Goal: Browse casually: Explore the website without a specific task or goal

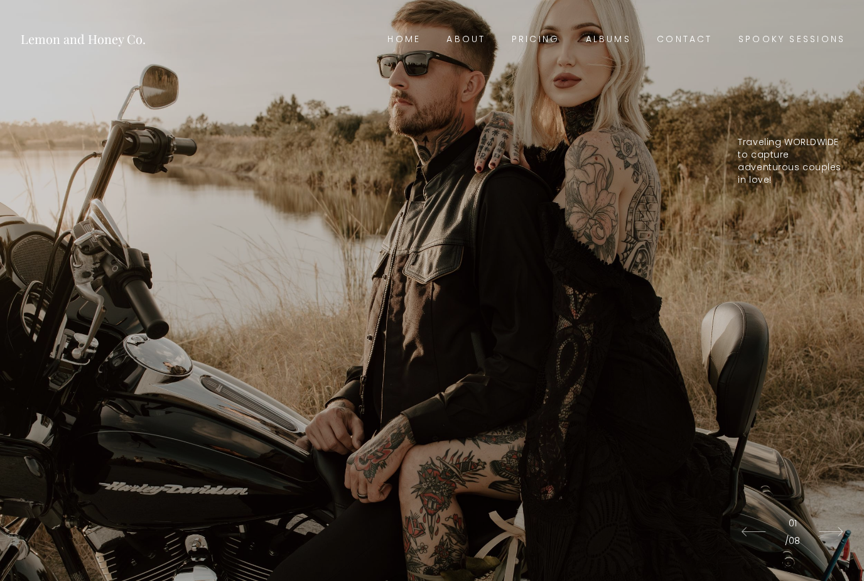
click at [803, 33] on link "Spooky Sessions" at bounding box center [791, 40] width 133 height 18
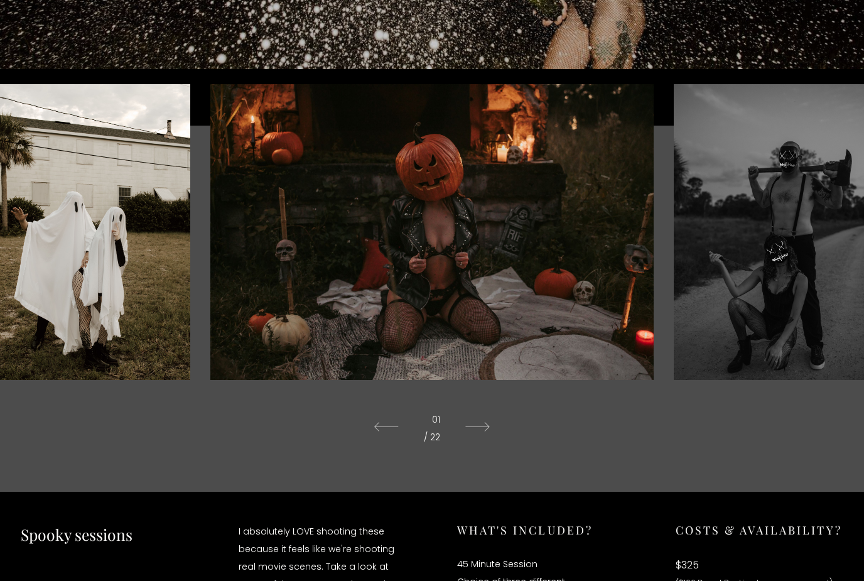
scroll to position [352, 0]
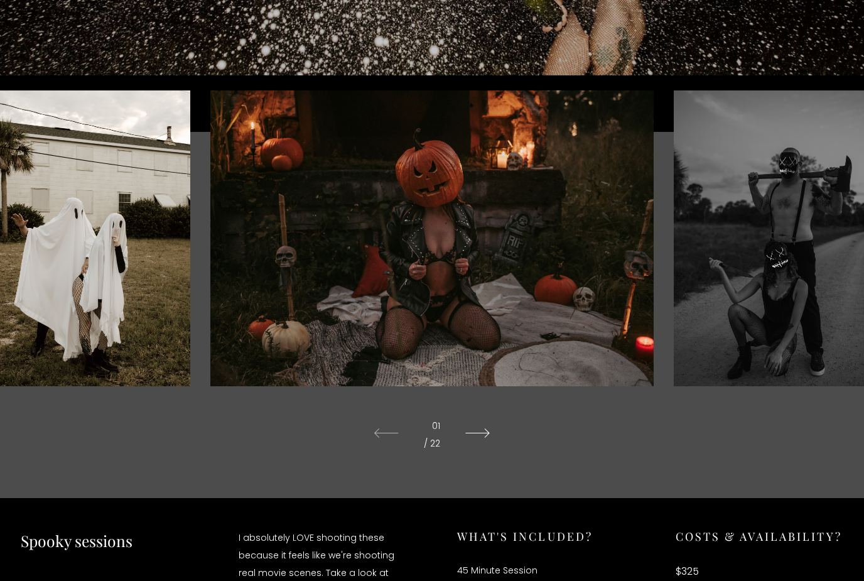
click at [468, 451] on icon at bounding box center [478, 433] width 50 height 35
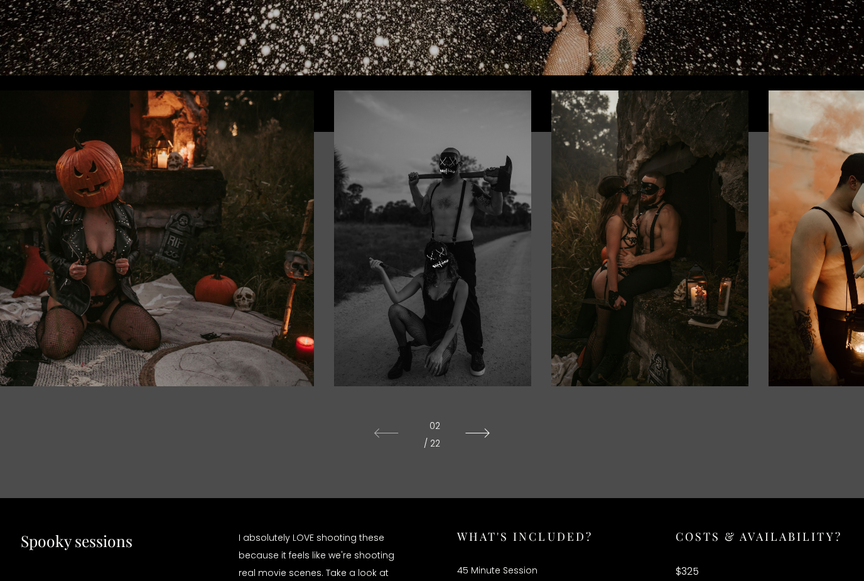
click at [459, 448] on icon at bounding box center [478, 433] width 50 height 35
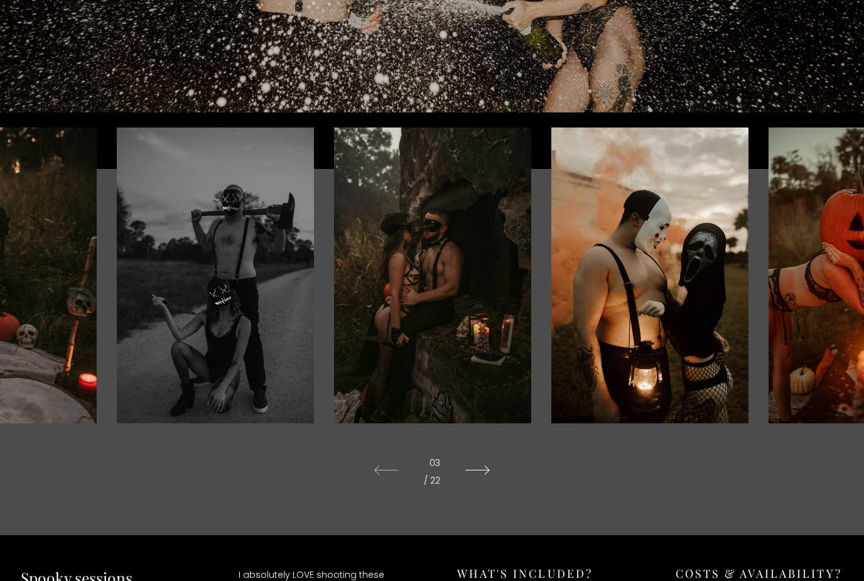
scroll to position [315, 0]
click at [492, 488] on icon at bounding box center [478, 470] width 50 height 35
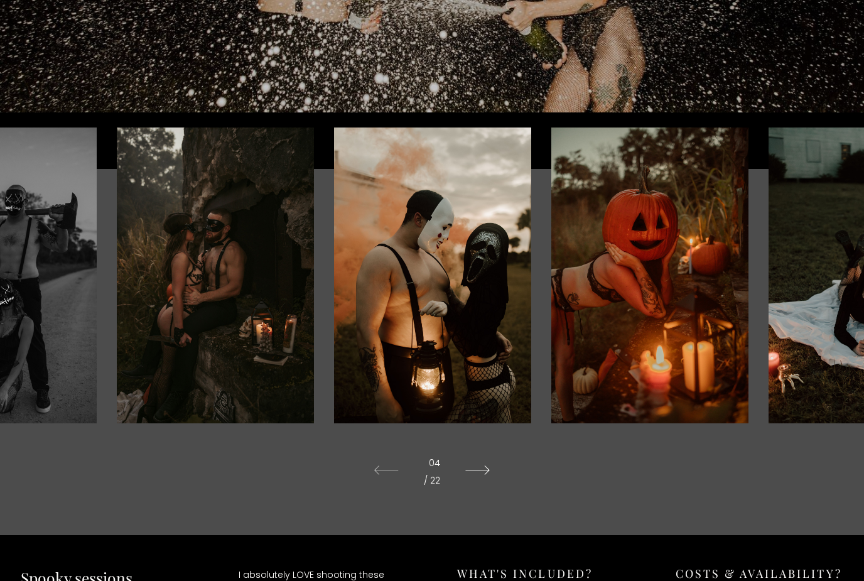
click at [468, 479] on icon at bounding box center [478, 470] width 50 height 35
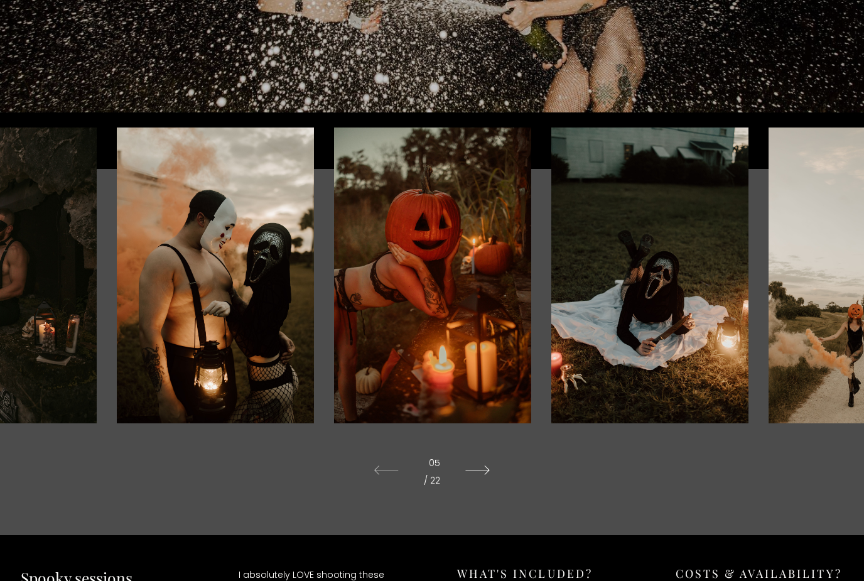
click at [470, 488] on icon at bounding box center [478, 470] width 50 height 35
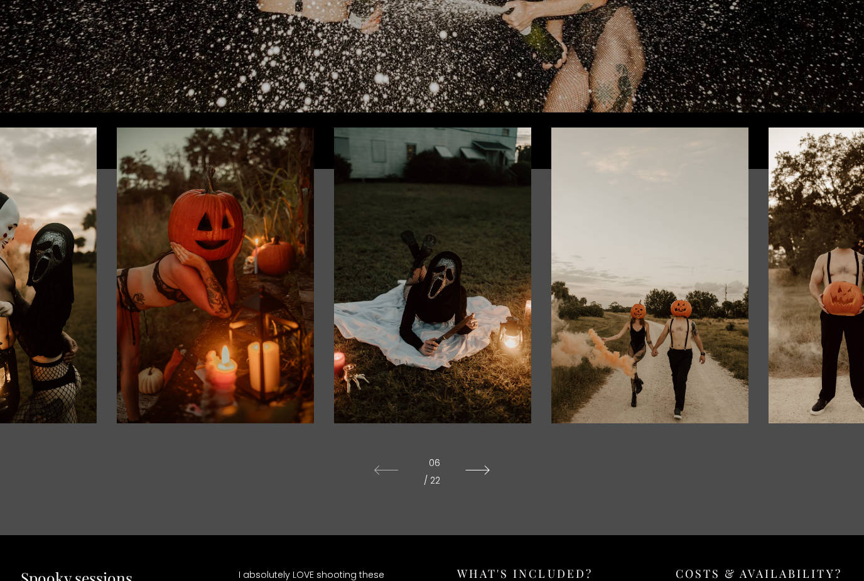
click at [484, 488] on icon at bounding box center [478, 470] width 50 height 35
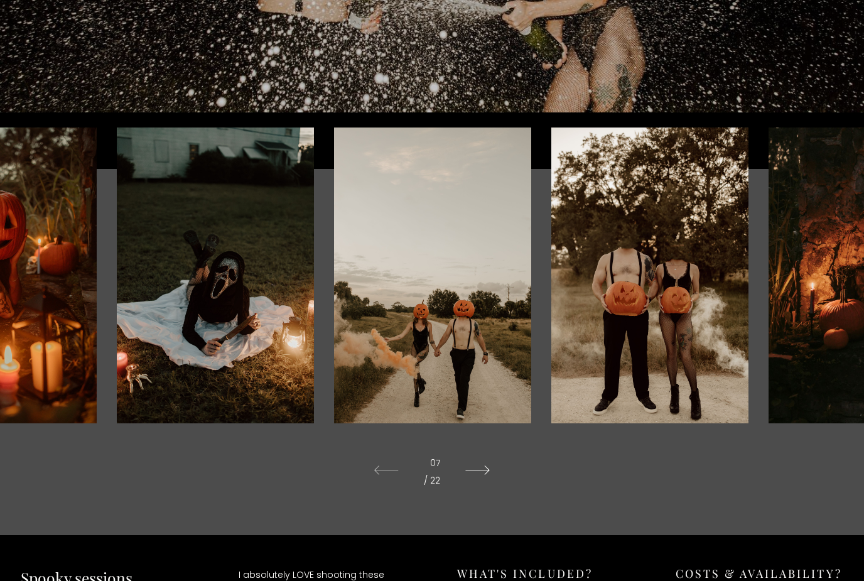
click at [489, 488] on icon at bounding box center [478, 470] width 50 height 35
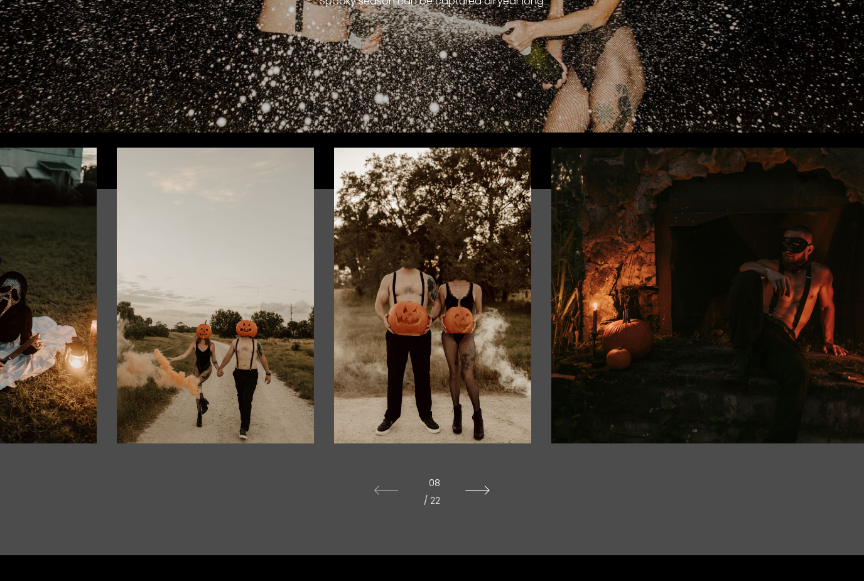
scroll to position [293, 0]
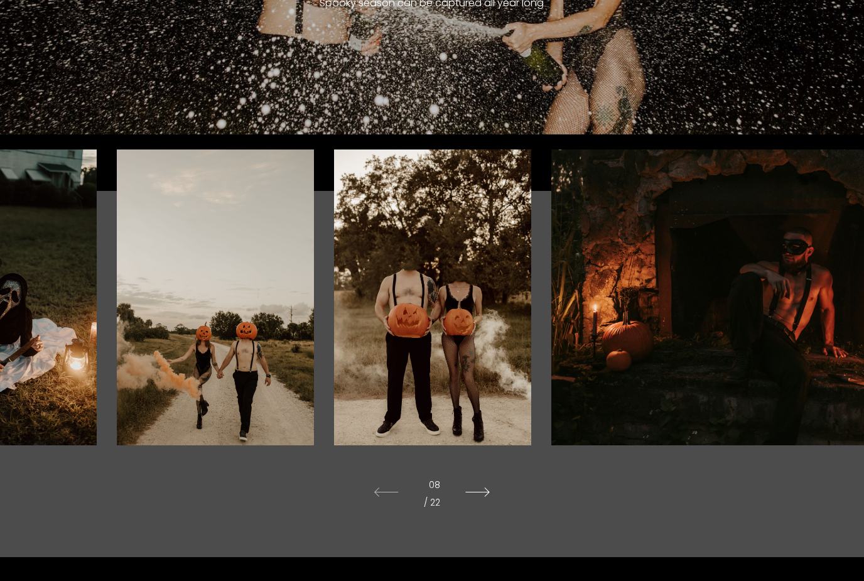
click at [481, 510] on icon at bounding box center [478, 492] width 50 height 35
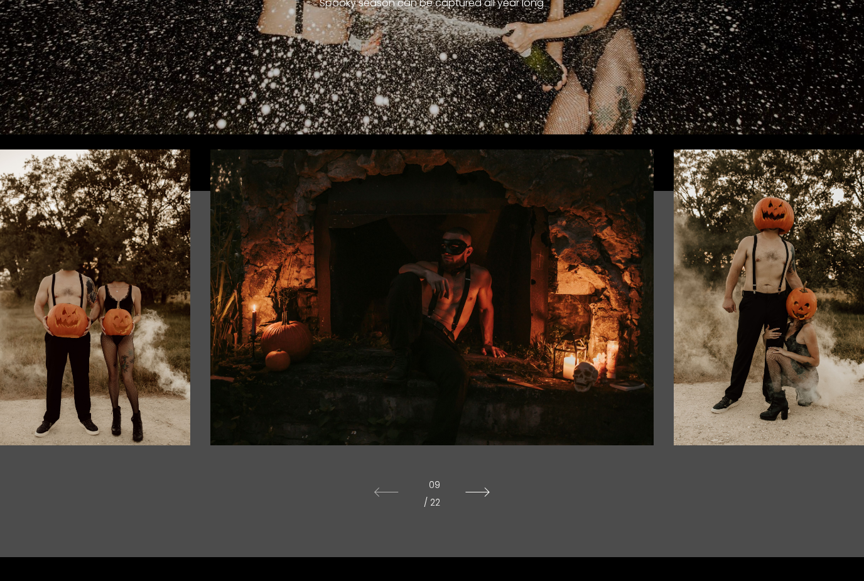
click at [477, 510] on icon at bounding box center [478, 492] width 50 height 35
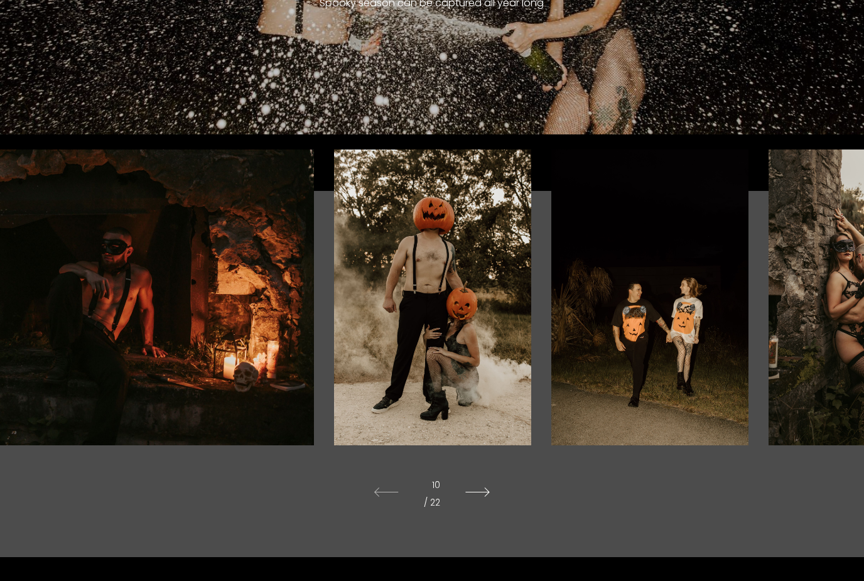
click at [487, 510] on icon at bounding box center [478, 492] width 50 height 35
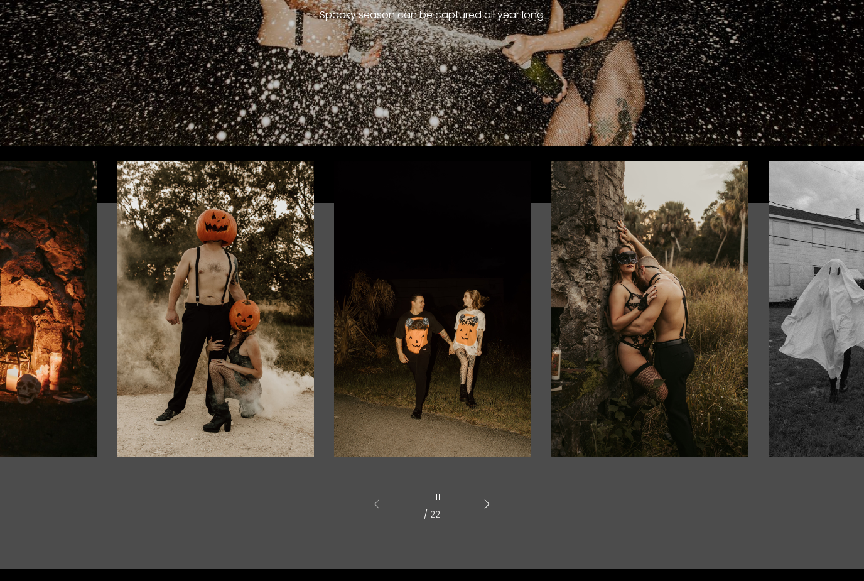
scroll to position [281, 0]
click at [479, 522] on icon at bounding box center [478, 504] width 50 height 35
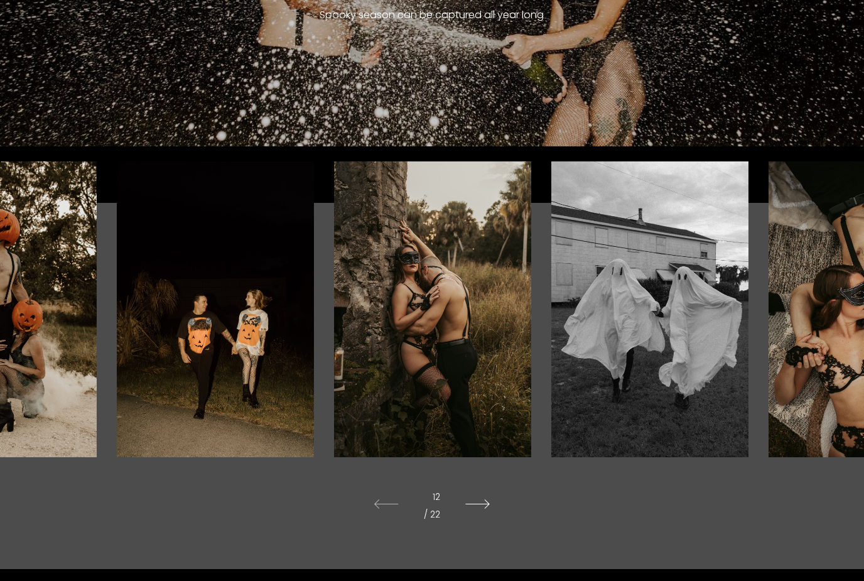
click at [482, 522] on icon at bounding box center [478, 504] width 50 height 35
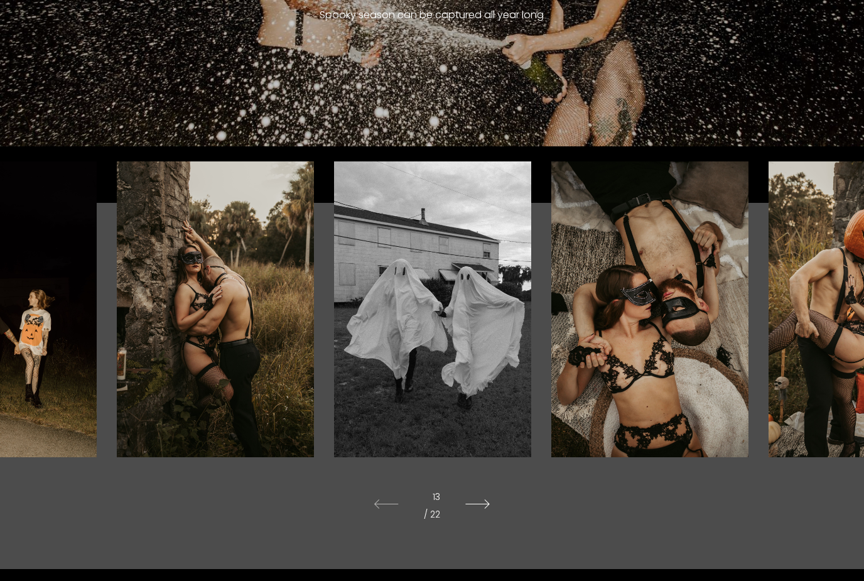
click at [478, 522] on icon at bounding box center [478, 504] width 50 height 35
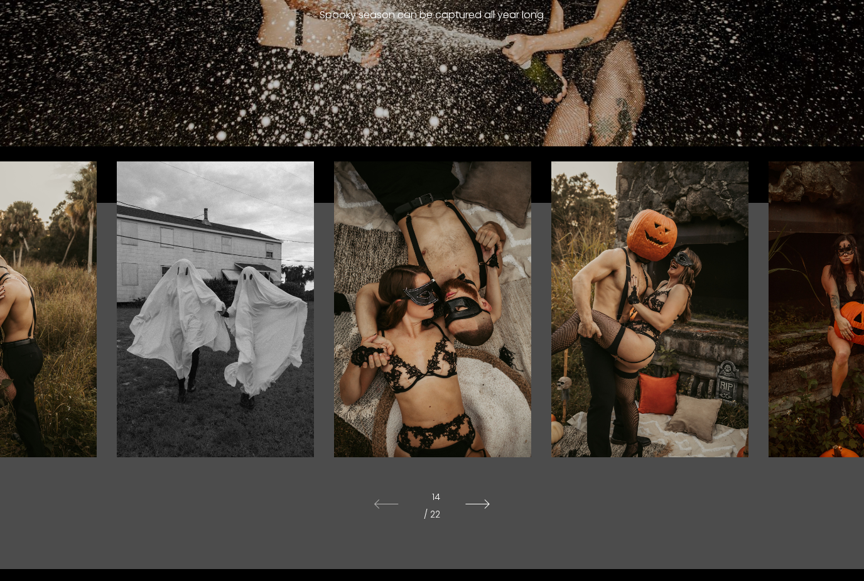
click at [482, 522] on icon at bounding box center [478, 504] width 50 height 35
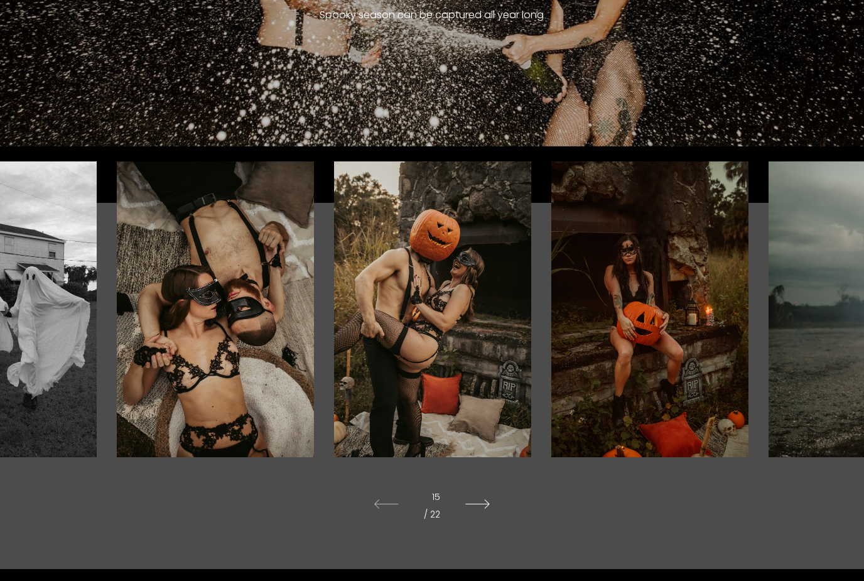
click at [478, 522] on icon at bounding box center [478, 504] width 50 height 35
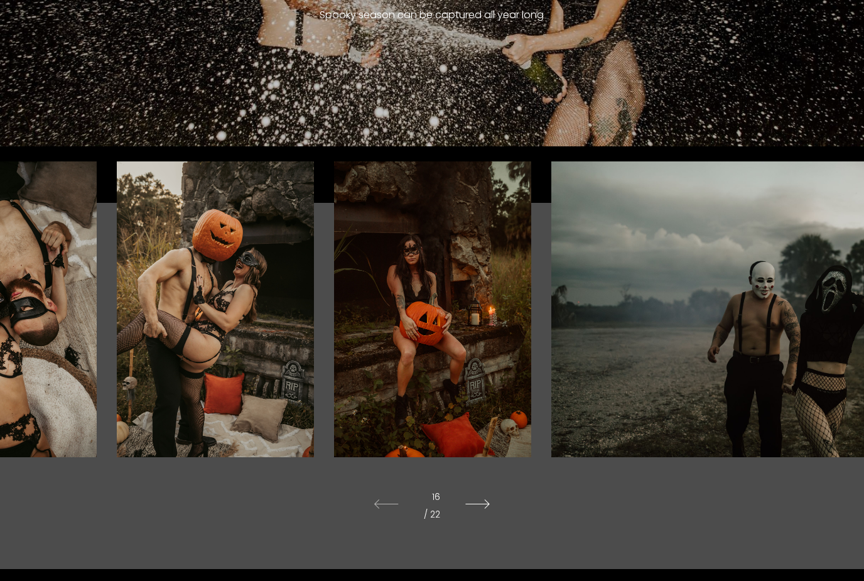
click at [485, 522] on icon at bounding box center [478, 504] width 50 height 35
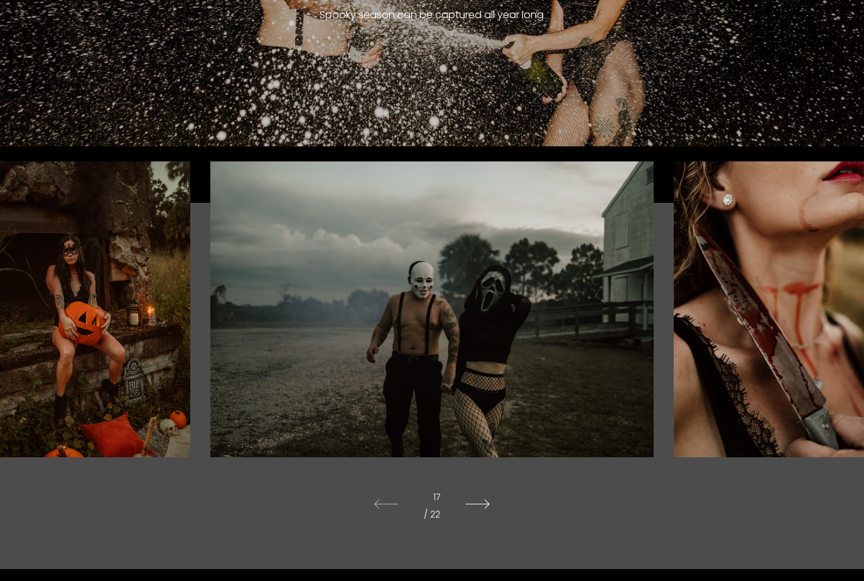
click at [482, 522] on icon at bounding box center [478, 504] width 50 height 35
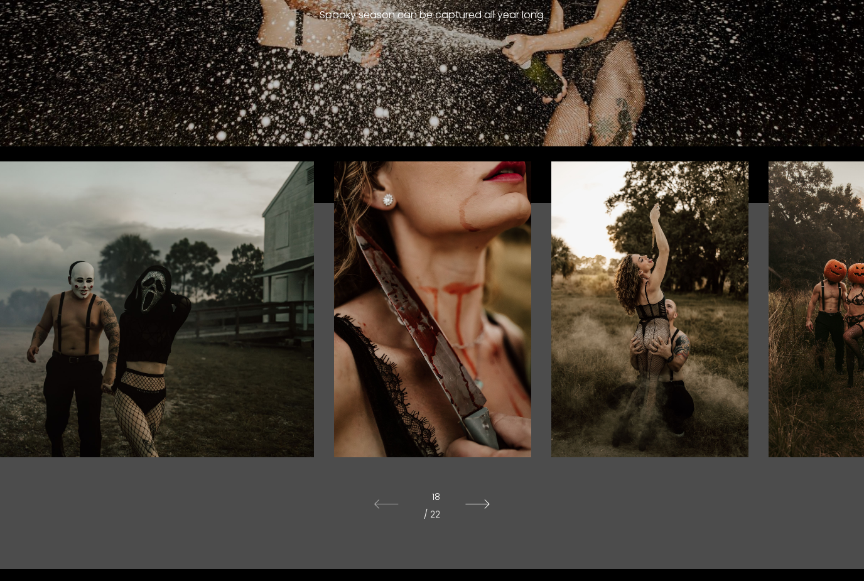
click at [490, 522] on icon at bounding box center [478, 504] width 50 height 35
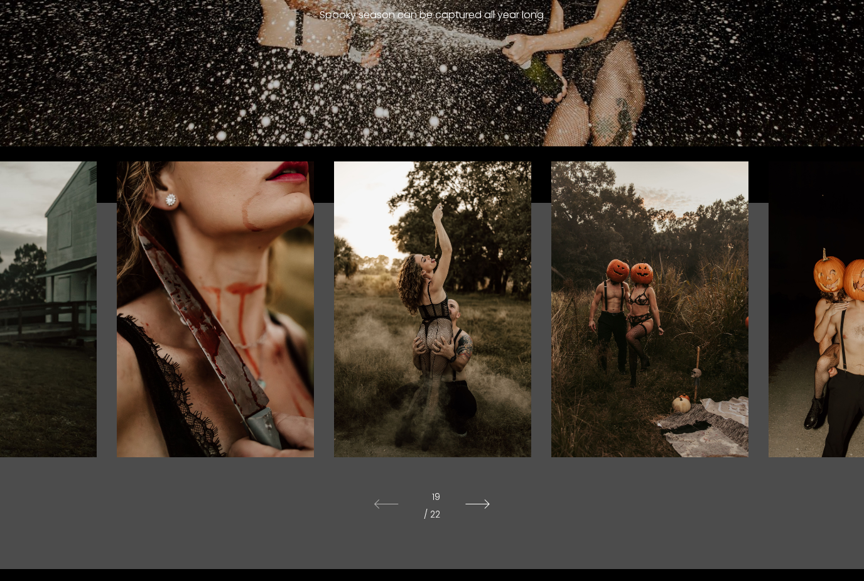
click at [487, 512] on icon at bounding box center [478, 504] width 50 height 35
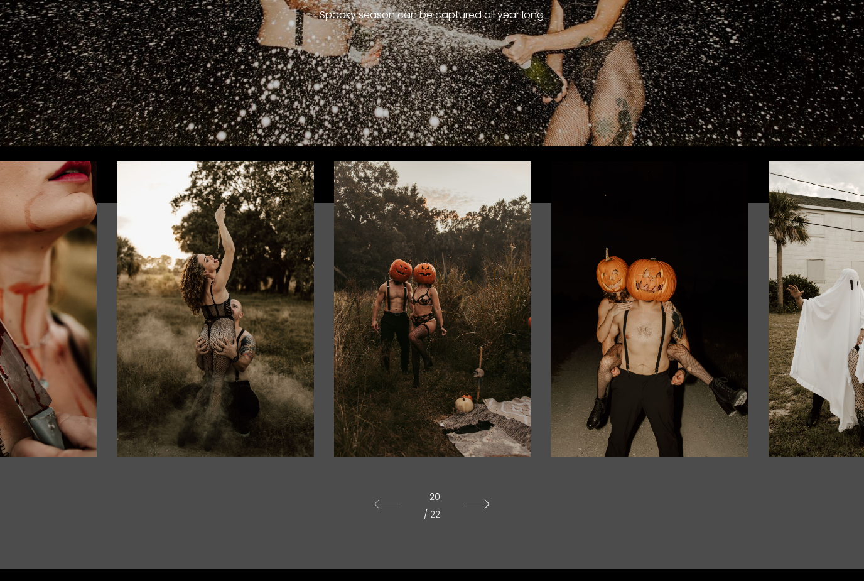
click at [487, 522] on icon at bounding box center [478, 504] width 50 height 35
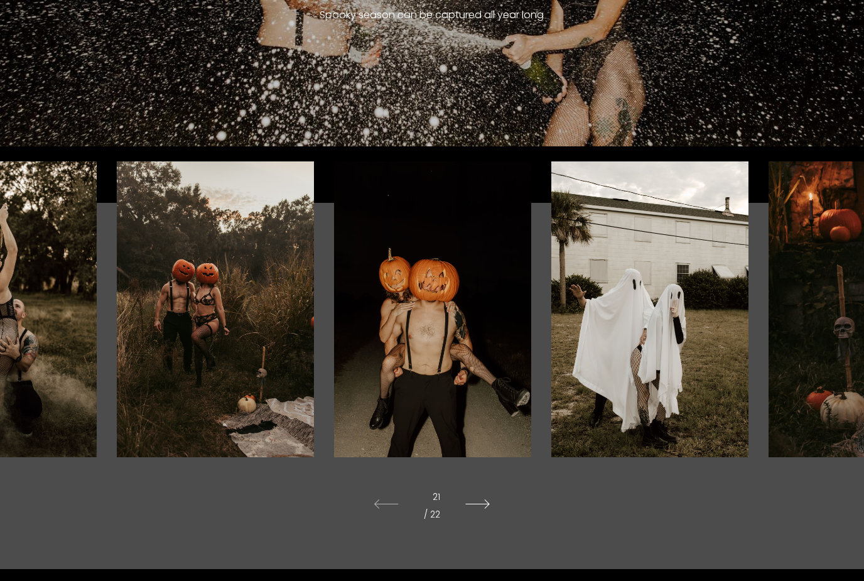
click at [483, 522] on icon at bounding box center [478, 504] width 50 height 35
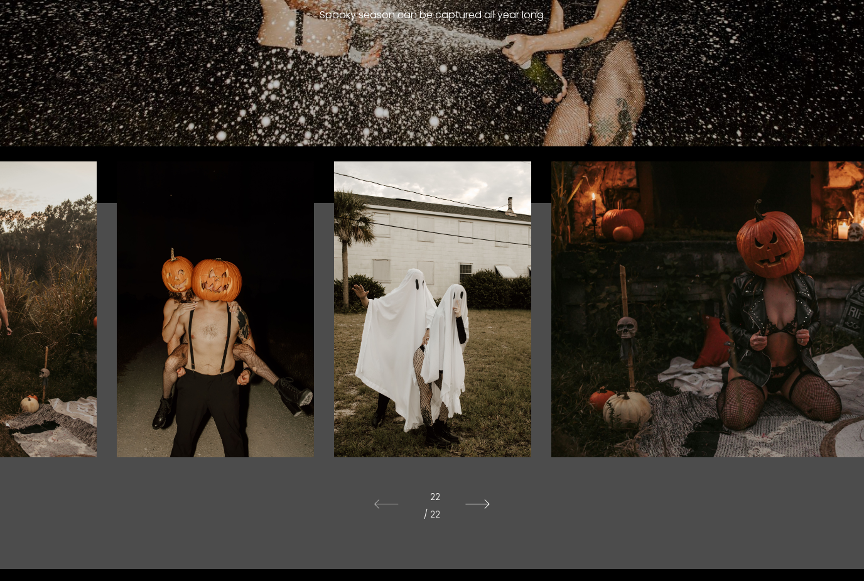
click at [480, 522] on icon at bounding box center [478, 504] width 50 height 35
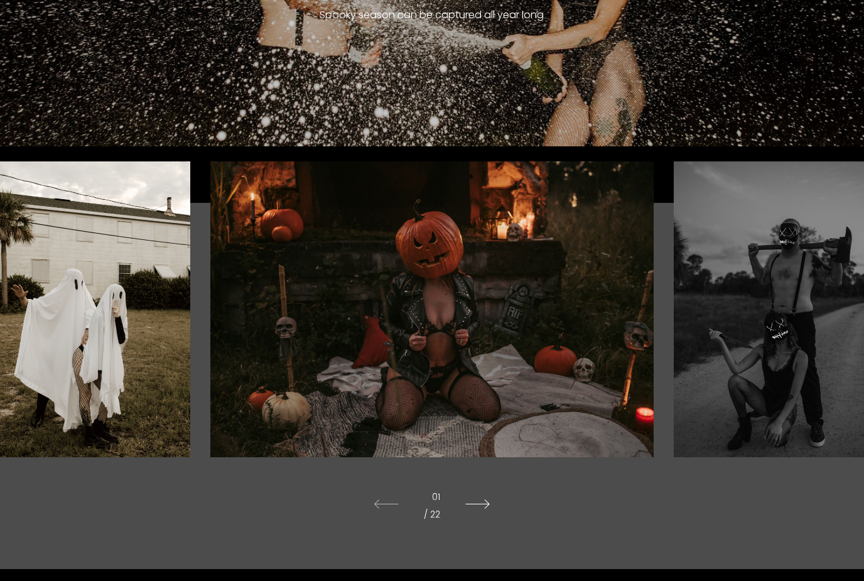
click at [465, 515] on icon at bounding box center [478, 504] width 50 height 35
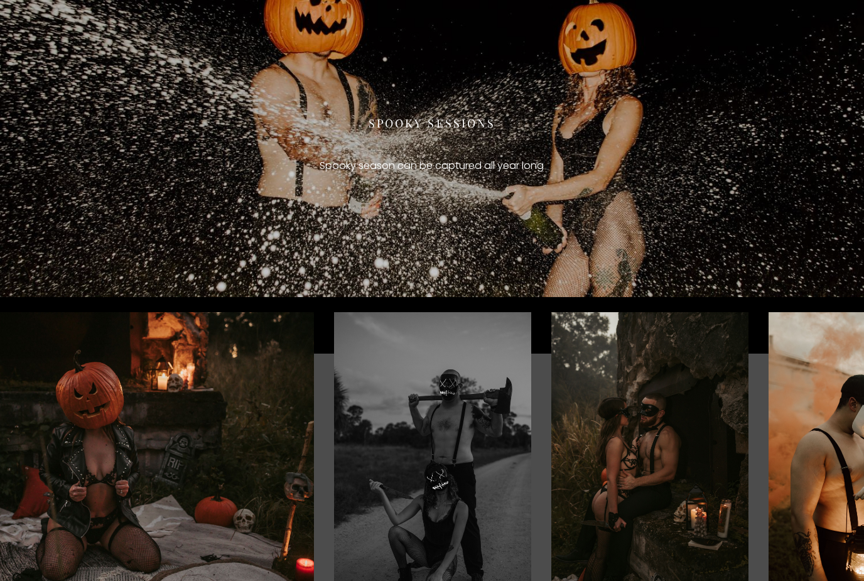
scroll to position [0, 0]
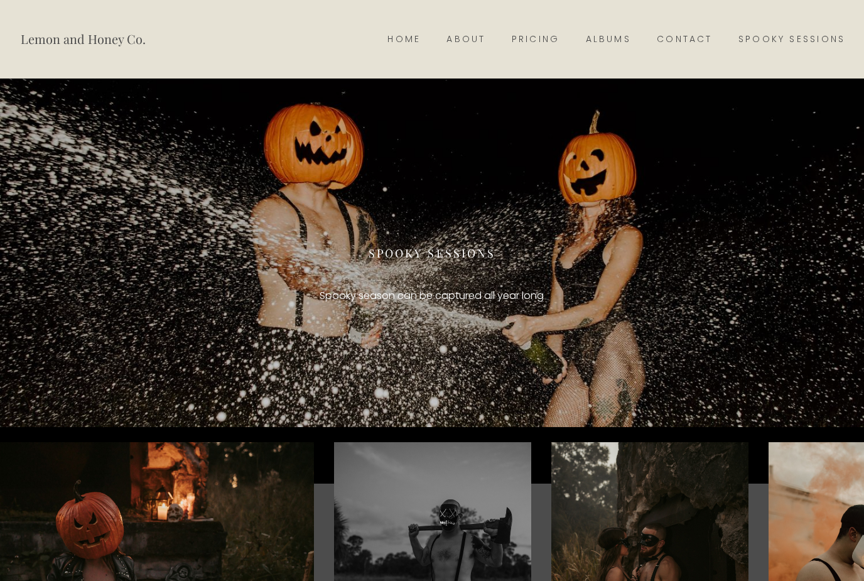
click at [597, 40] on link "Albums" at bounding box center [609, 40] width 72 height 18
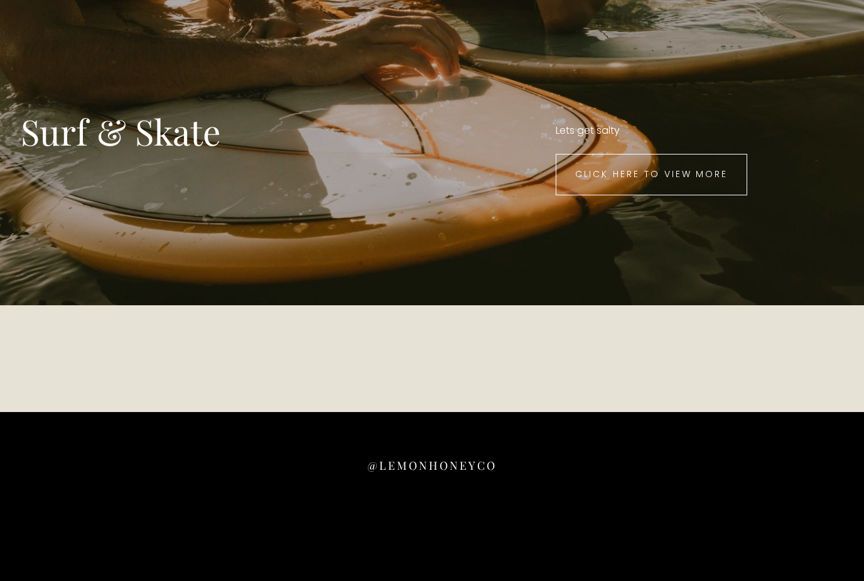
scroll to position [2475, 0]
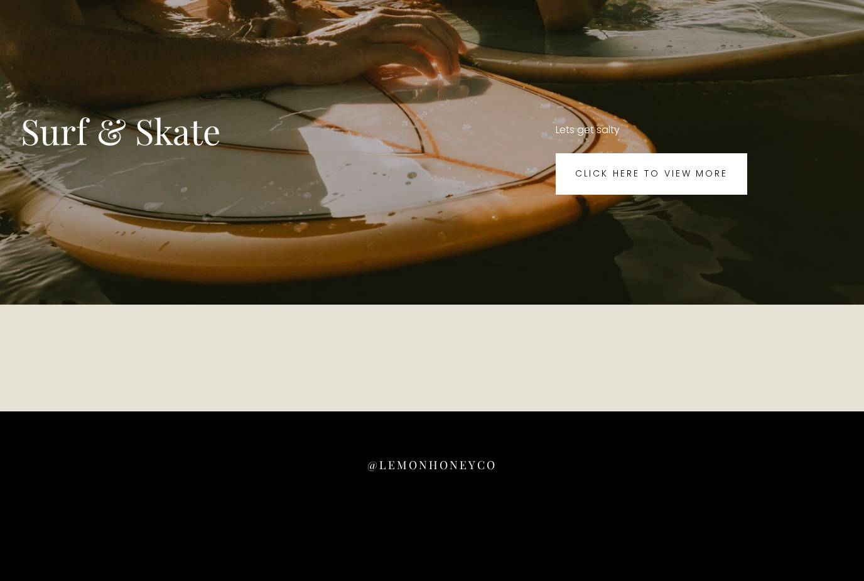
click at [650, 195] on link "Click here to view more" at bounding box center [652, 174] width 192 height 41
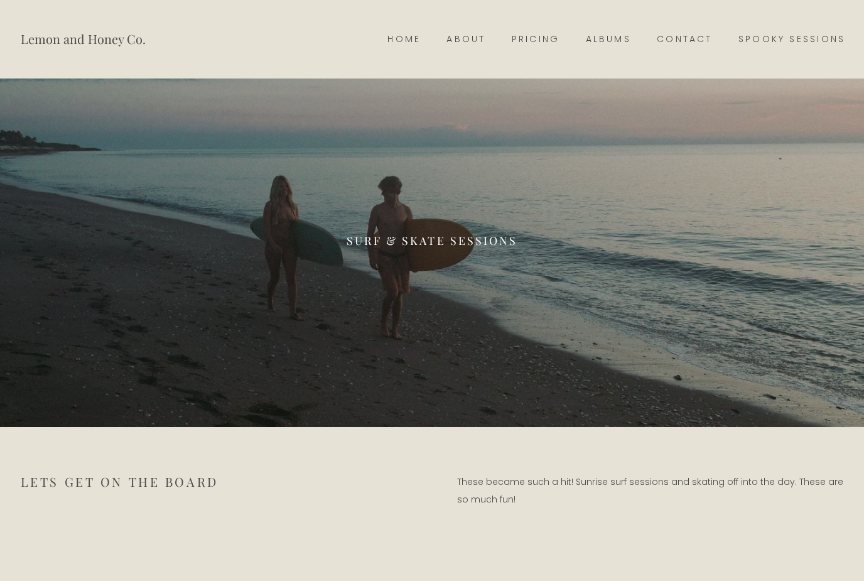
click at [616, 41] on link "Albums" at bounding box center [609, 40] width 72 height 18
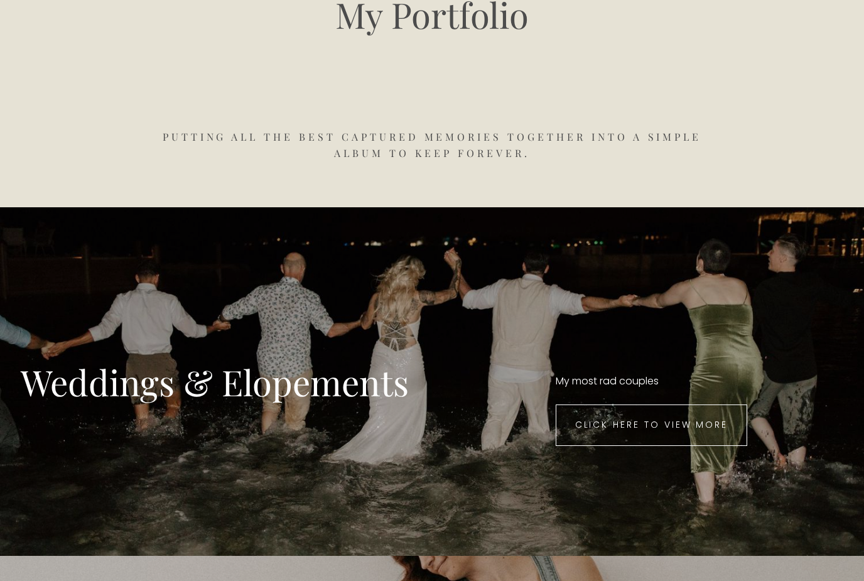
scroll to position [135, 0]
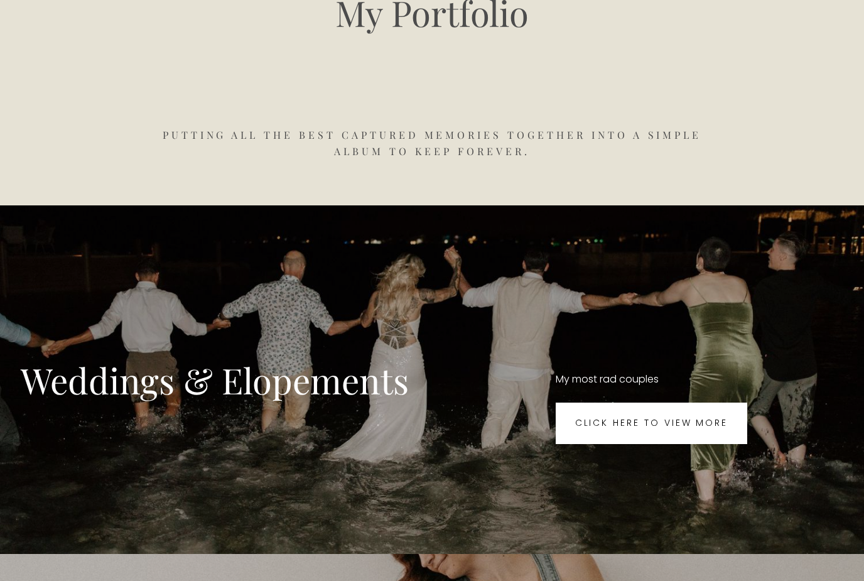
click at [649, 444] on link "Click here to view more" at bounding box center [652, 423] width 192 height 41
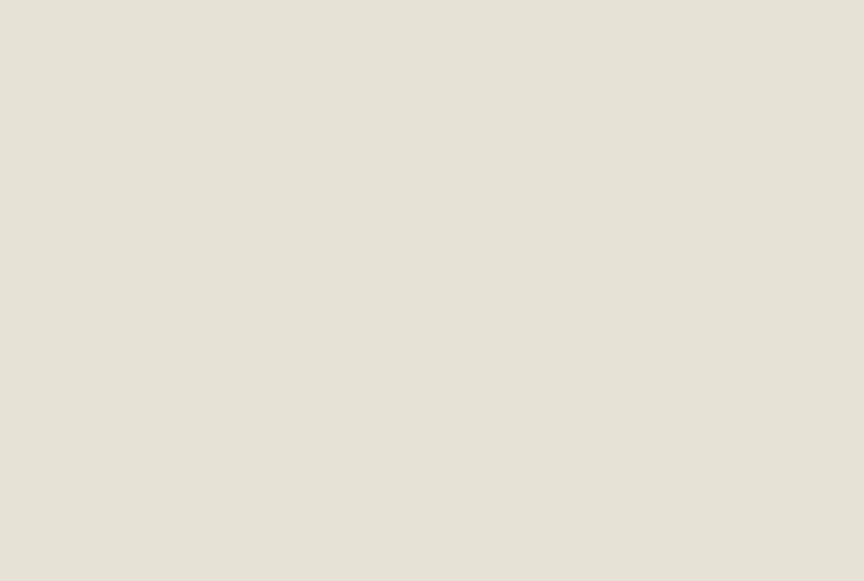
scroll to position [7238, 0]
